Goal: Transaction & Acquisition: Purchase product/service

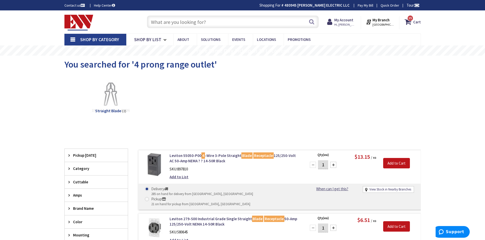
click at [217, 23] on input "text" at bounding box center [233, 22] width 172 height 13
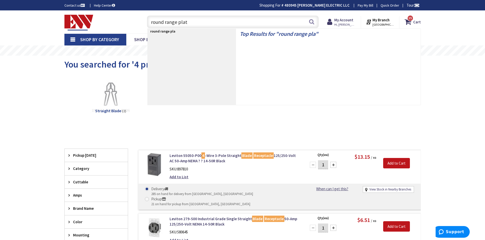
type input "round range plate"
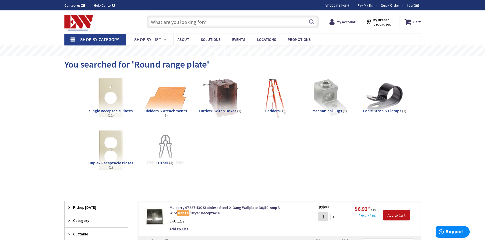
click at [199, 21] on input "text" at bounding box center [233, 22] width 172 height 13
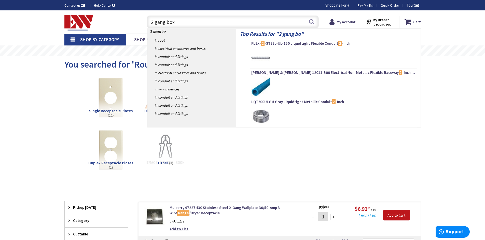
type input "2 gang box"
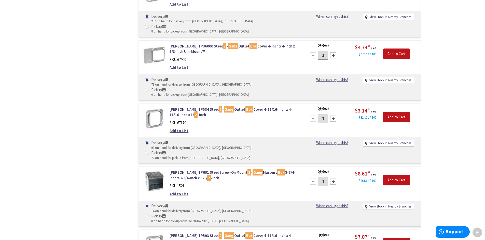
scroll to position [376, 0]
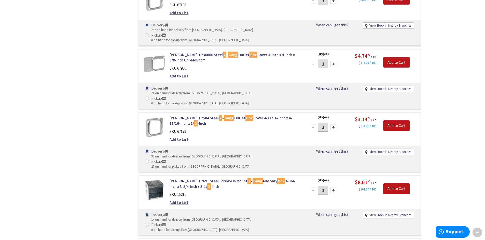
drag, startPoint x: 483, startPoint y: 106, endPoint x: 486, endPoint y: 59, distance: 46.9
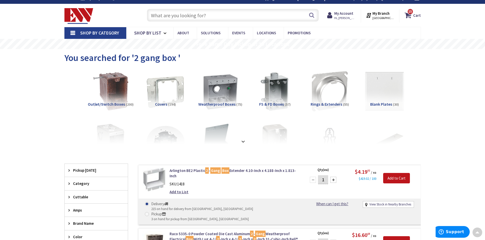
scroll to position [0, 0]
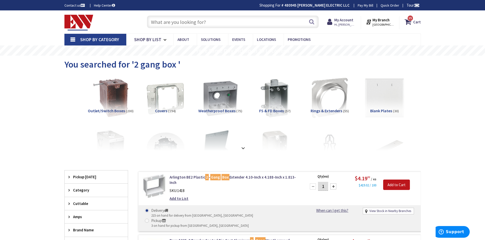
click at [164, 26] on input "text" at bounding box center [233, 22] width 172 height 13
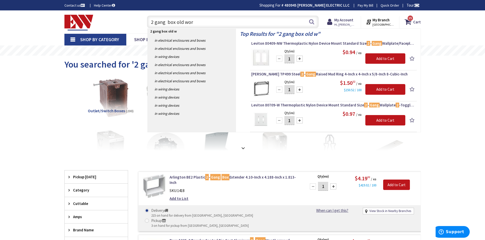
type input "2 gang box old work"
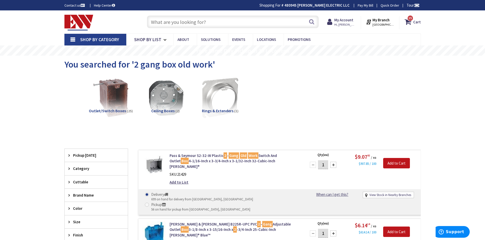
click at [189, 19] on input "text" at bounding box center [233, 22] width 172 height 13
type input "b"
type input "s"
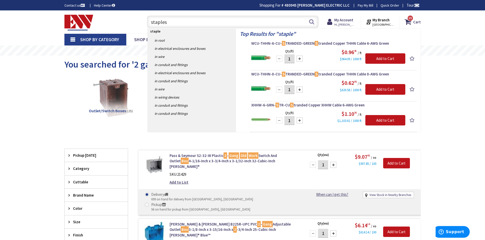
type input "staples"
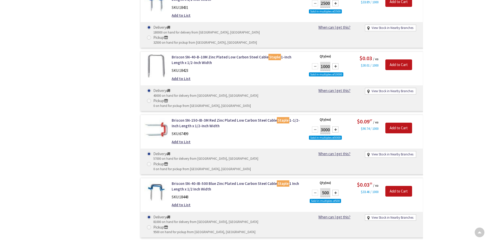
scroll to position [534, 0]
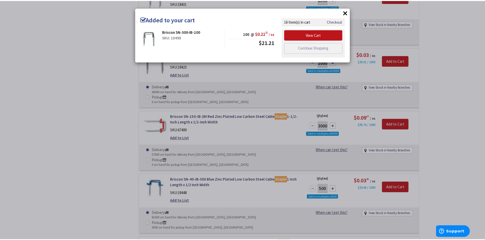
scroll to position [0, 0]
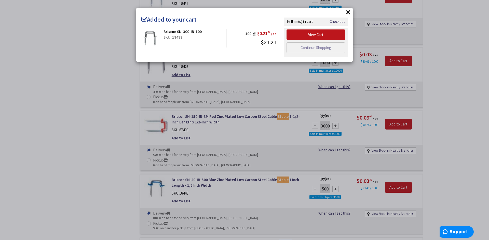
click at [349, 13] on button "×" at bounding box center [348, 12] width 8 height 8
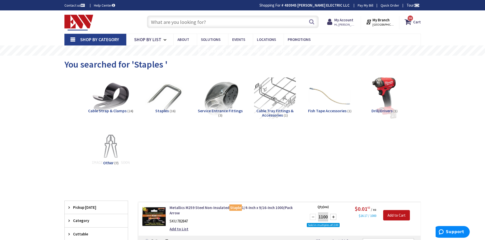
click at [179, 22] on input "text" at bounding box center [233, 22] width 172 height 13
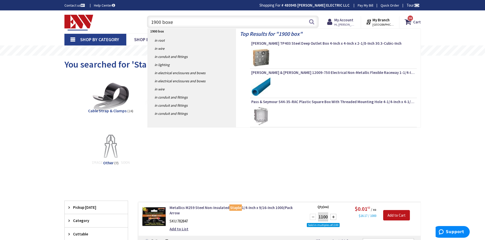
type input "1900 boxes"
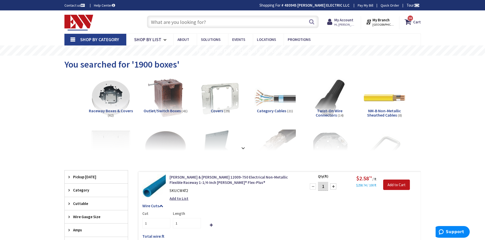
click at [176, 22] on input "text" at bounding box center [233, 22] width 172 height 13
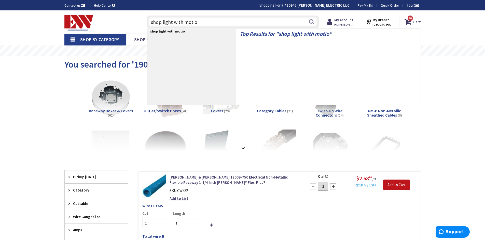
type input "shop light with motion"
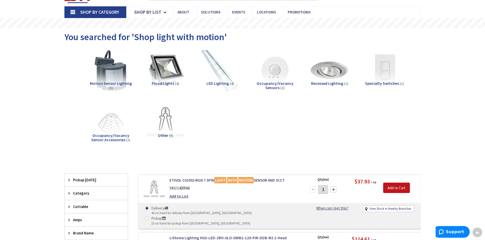
scroll to position [25, 0]
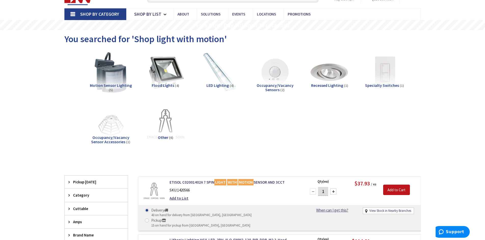
click at [215, 84] on span "LED Lighting" at bounding box center [217, 85] width 22 height 5
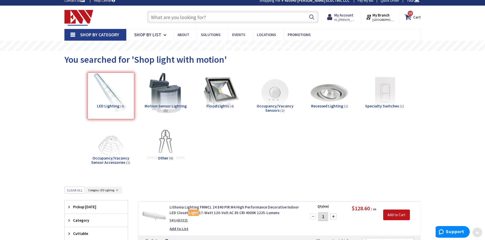
scroll to position [0, 0]
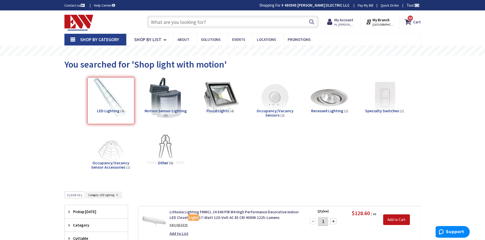
click at [203, 20] on input "text" at bounding box center [233, 22] width 172 height 13
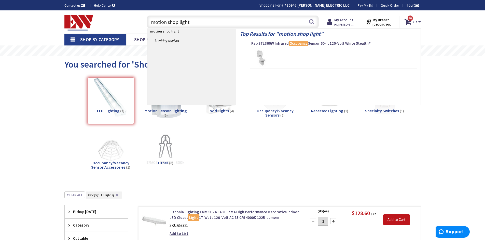
type input "motion shop lights"
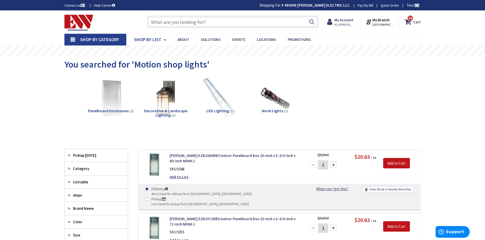
click at [157, 43] on link "Shop By List" at bounding box center [149, 40] width 47 height 12
click at [196, 27] on input "text" at bounding box center [233, 22] width 172 height 13
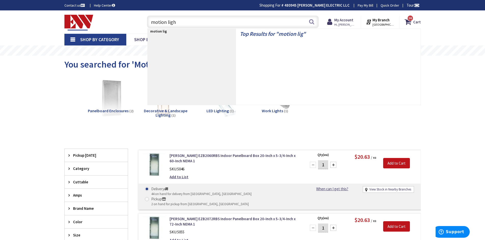
type input "motion light"
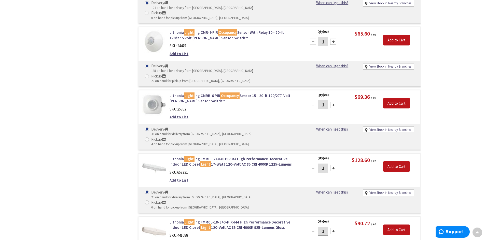
scroll to position [1679, 0]
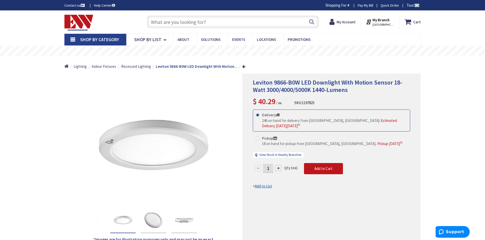
drag, startPoint x: 216, startPoint y: 146, endPoint x: 213, endPoint y: 145, distance: 2.9
click at [215, 146] on div "*Images are for illustration purposes only and may not be an exact representati…" at bounding box center [153, 161] width 178 height 175
click at [202, 146] on div "Next" at bounding box center [204, 145] width 20 height 20
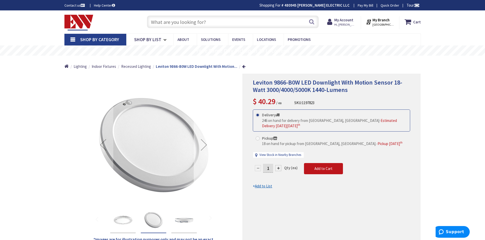
click at [202, 146] on div "Next" at bounding box center [204, 145] width 20 height 20
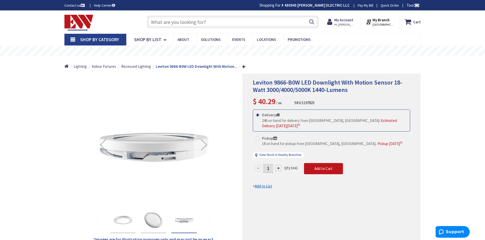
click at [202, 146] on div "Next" at bounding box center [204, 145] width 20 height 20
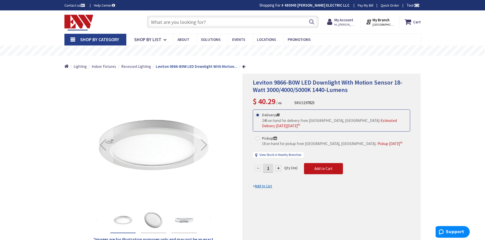
click at [202, 146] on div "Next" at bounding box center [204, 145] width 20 height 20
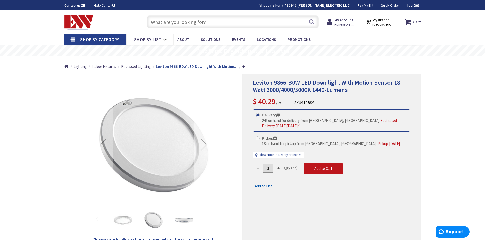
click at [202, 146] on div "Next" at bounding box center [204, 145] width 20 height 20
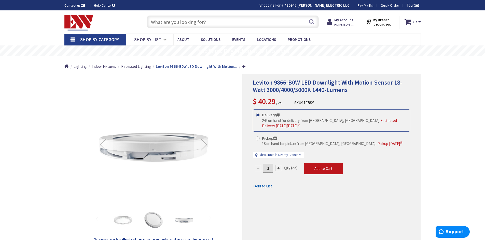
click at [203, 146] on div "Next" at bounding box center [204, 145] width 20 height 20
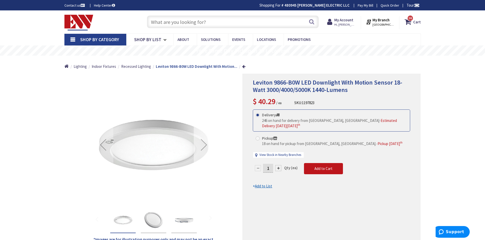
click at [203, 146] on div "Next" at bounding box center [204, 145] width 20 height 20
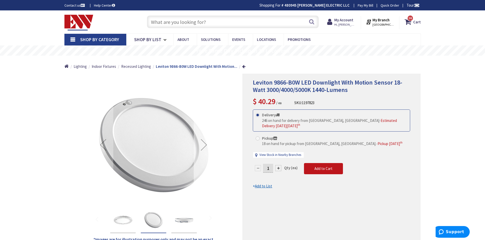
click at [203, 146] on div "Next" at bounding box center [204, 145] width 20 height 20
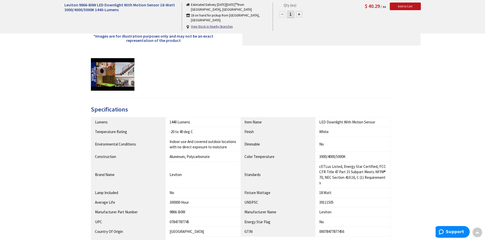
scroll to position [51, 0]
